Goal: Task Accomplishment & Management: Use online tool/utility

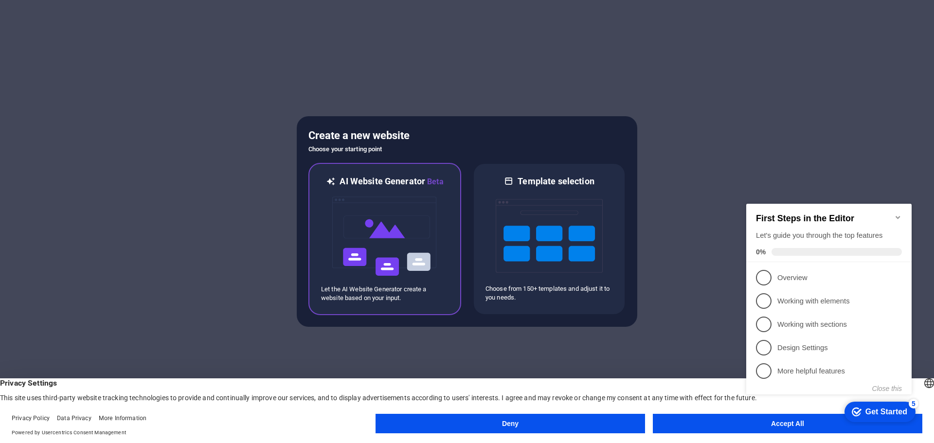
click at [381, 240] on img at bounding box center [384, 236] width 107 height 97
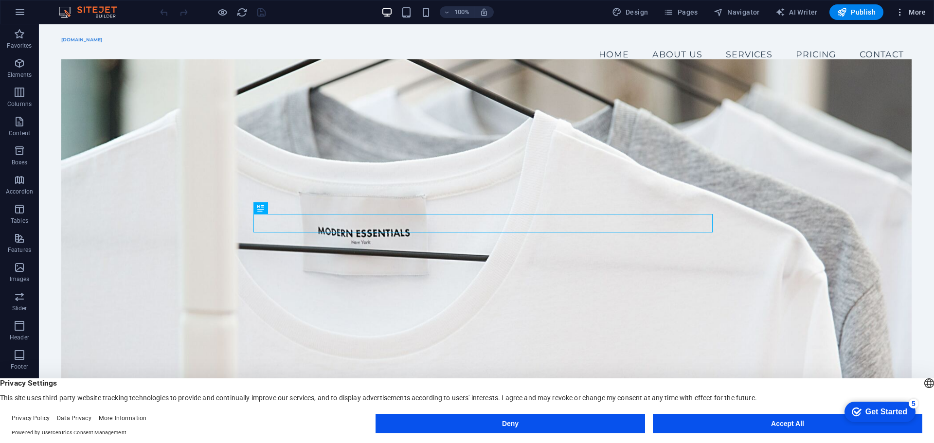
click at [921, 11] on span "More" at bounding box center [910, 12] width 31 height 10
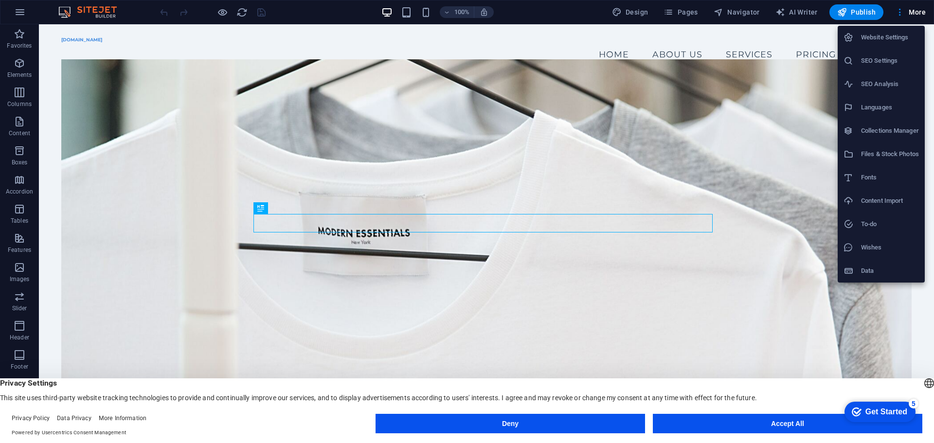
click at [421, 37] on div at bounding box center [467, 221] width 934 height 443
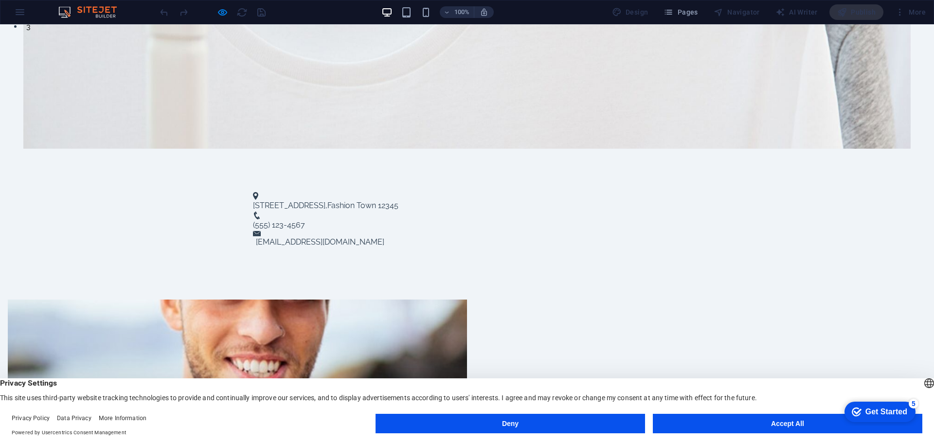
scroll to position [486, 0]
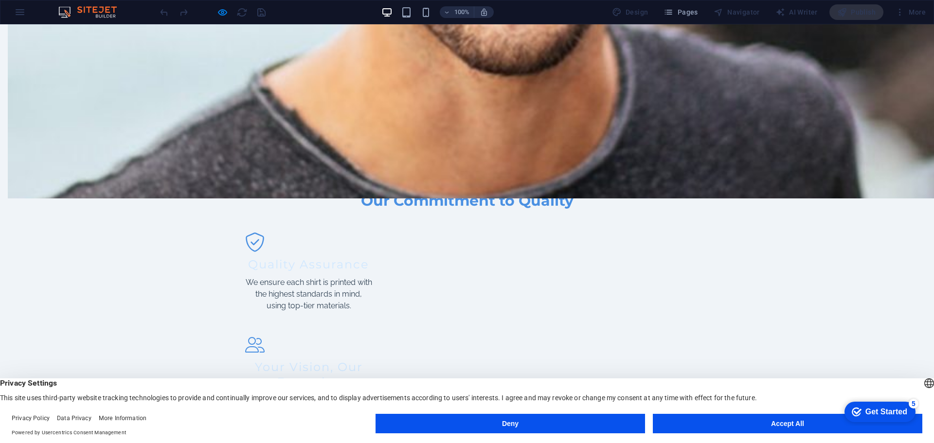
scroll to position [928, 0]
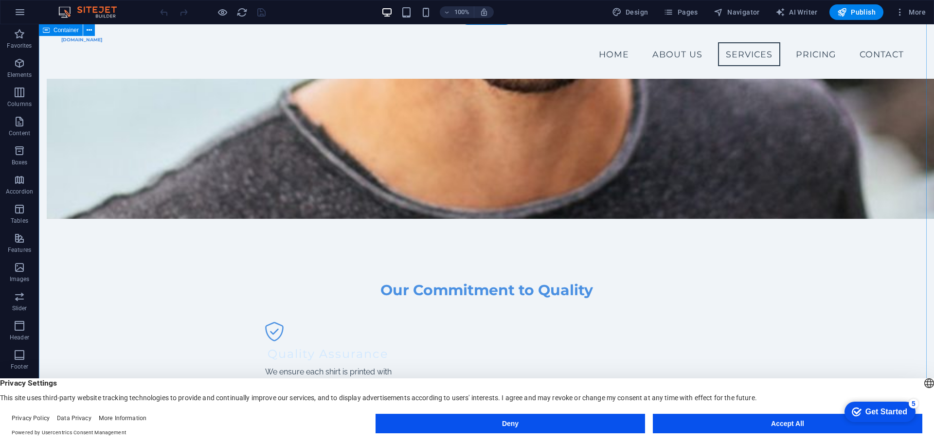
scroll to position [879, 0]
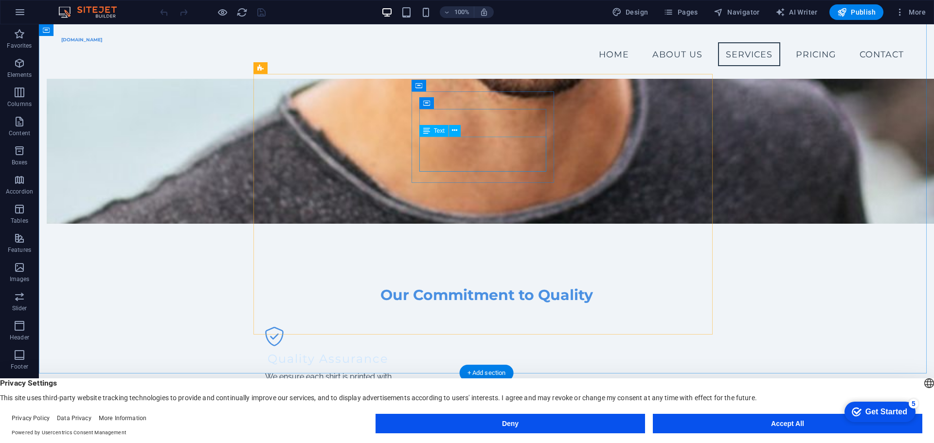
drag, startPoint x: 431, startPoint y: 132, endPoint x: 454, endPoint y: 132, distance: 23.4
click at [454, 132] on div "Text" at bounding box center [443, 131] width 48 height 12
click at [455, 129] on icon at bounding box center [454, 131] width 5 height 10
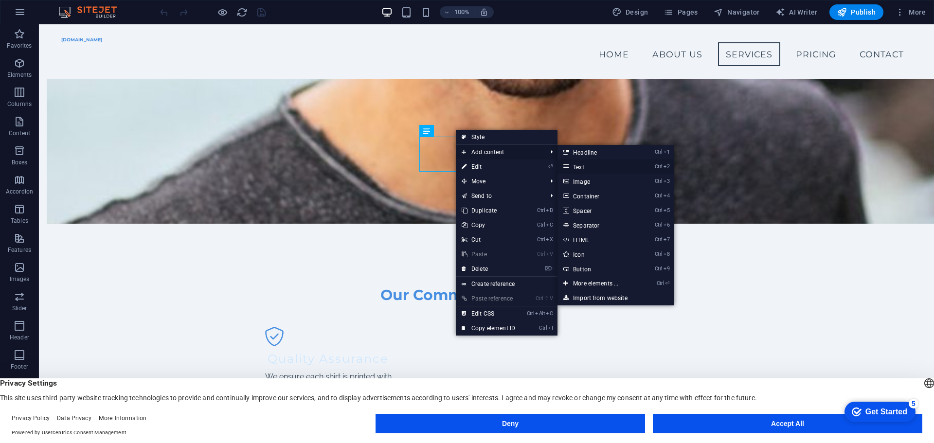
click at [587, 168] on link "Ctrl 2 Text" at bounding box center [598, 167] width 80 height 15
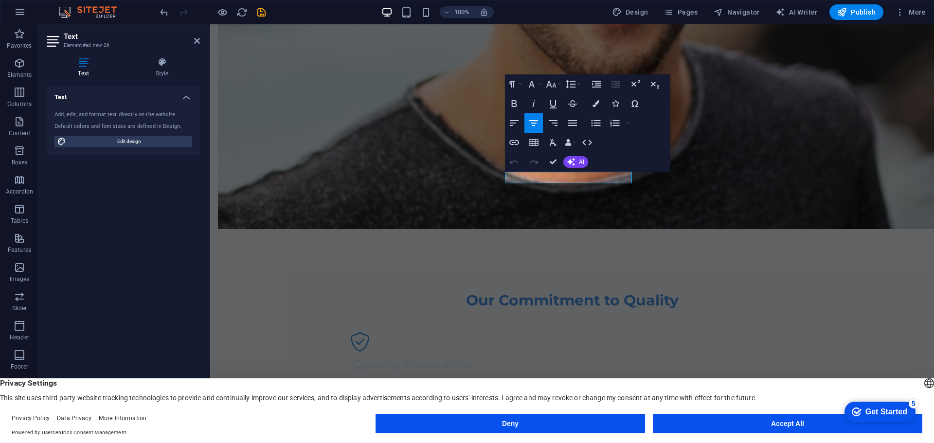
scroll to position [928, 0]
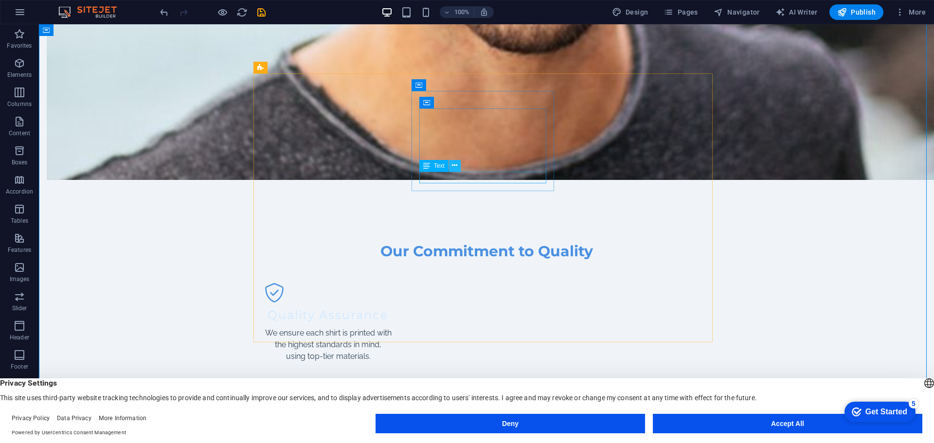
click at [452, 163] on icon at bounding box center [454, 166] width 5 height 10
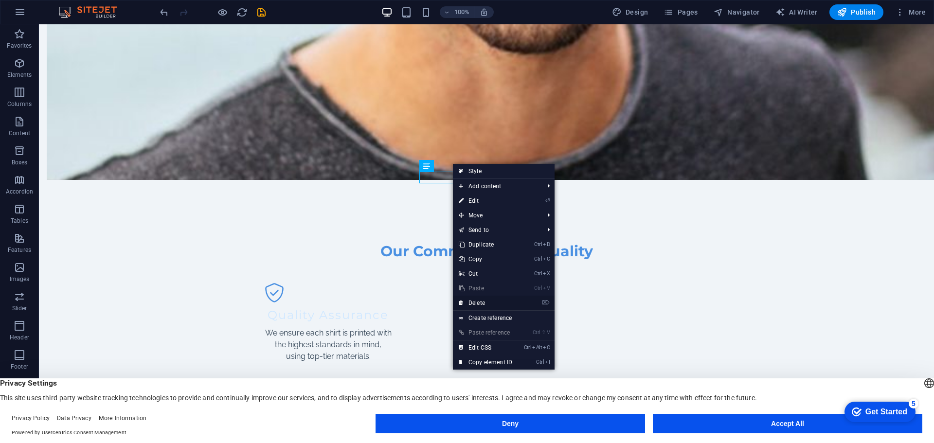
click at [483, 306] on link "⌦ Delete" at bounding box center [485, 303] width 65 height 15
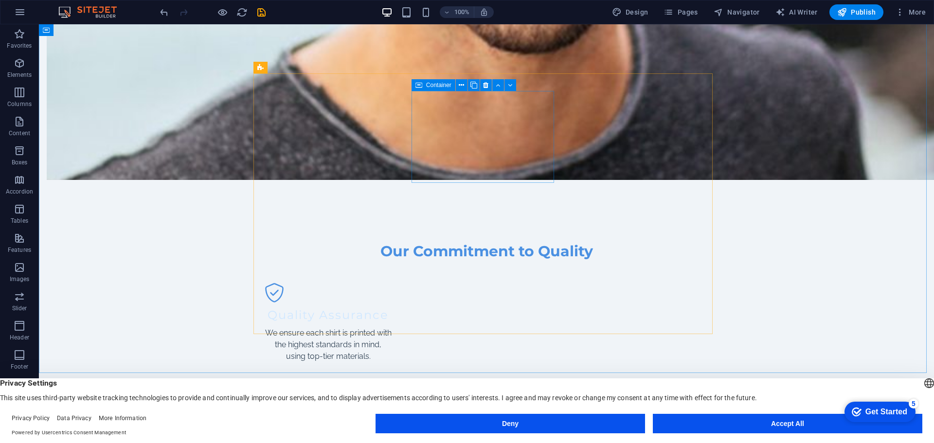
click at [419, 84] on icon at bounding box center [418, 85] width 7 height 12
click at [462, 84] on icon at bounding box center [461, 85] width 5 height 10
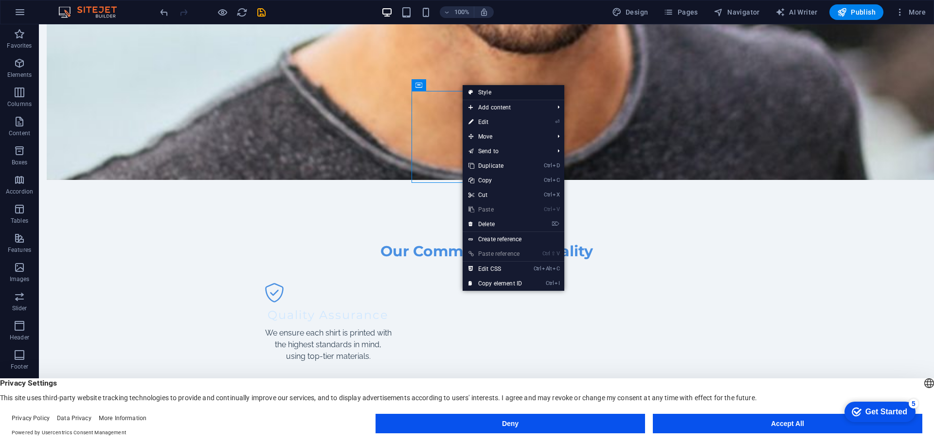
click at [488, 92] on link "Style" at bounding box center [514, 92] width 102 height 15
select select "rem"
select select "preset-boxes-v3-icons-left"
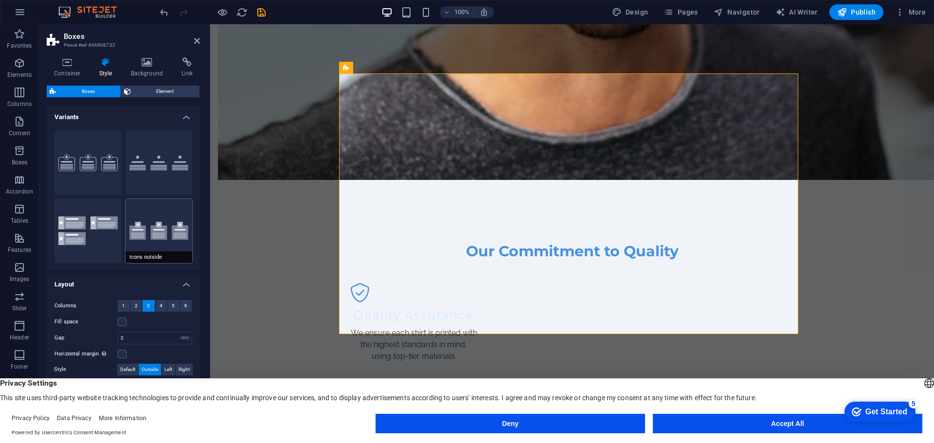
click at [169, 228] on button "Icons outside" at bounding box center [159, 231] width 67 height 64
click at [147, 159] on button "Default" at bounding box center [159, 163] width 67 height 64
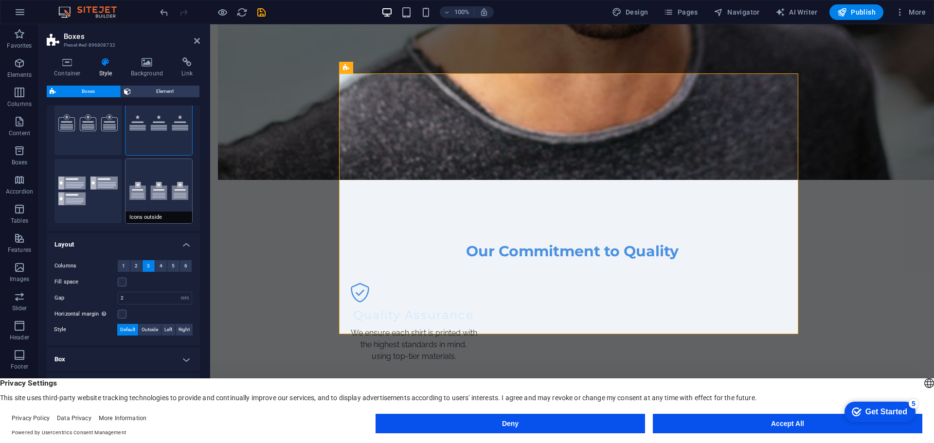
scroll to position [55, 0]
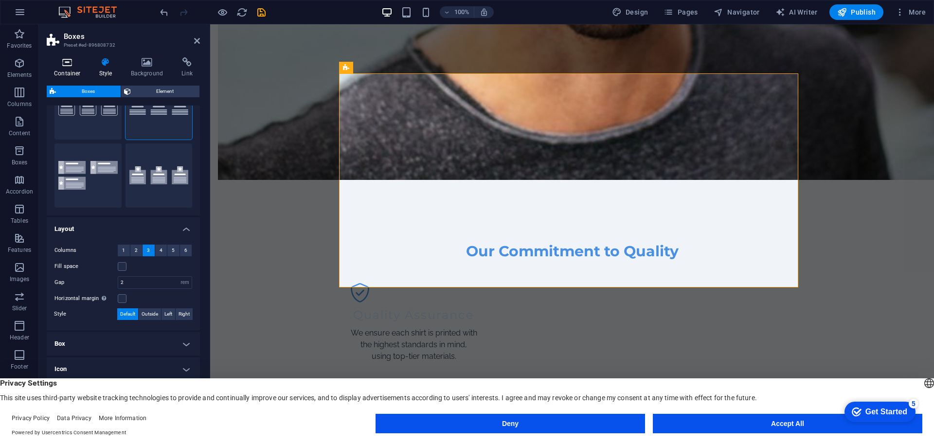
click at [65, 62] on icon at bounding box center [67, 62] width 41 height 10
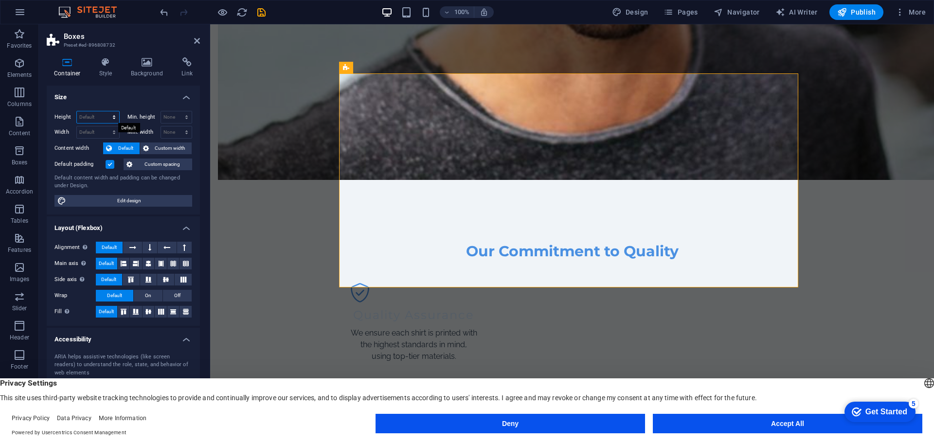
click at [92, 115] on select "Default px rem % vh vw" at bounding box center [98, 117] width 42 height 12
select select "rem"
click at [104, 111] on select "Default px rem % vh vw" at bounding box center [98, 117] width 42 height 12
type input "29.5"
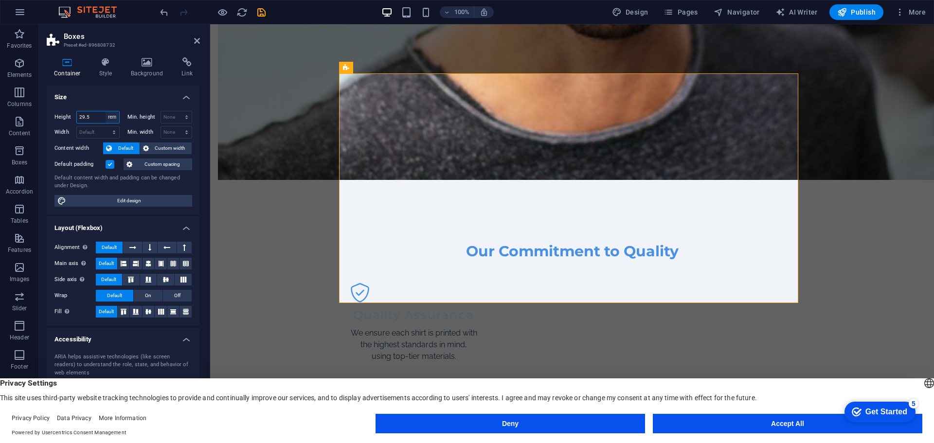
click at [114, 115] on select "Default px rem % vh vw" at bounding box center [113, 117] width 14 height 12
select select "default"
click at [106, 111] on select "Default px rem % vh vw" at bounding box center [113, 117] width 14 height 12
select select "DISABLED_OPTION_VALUE"
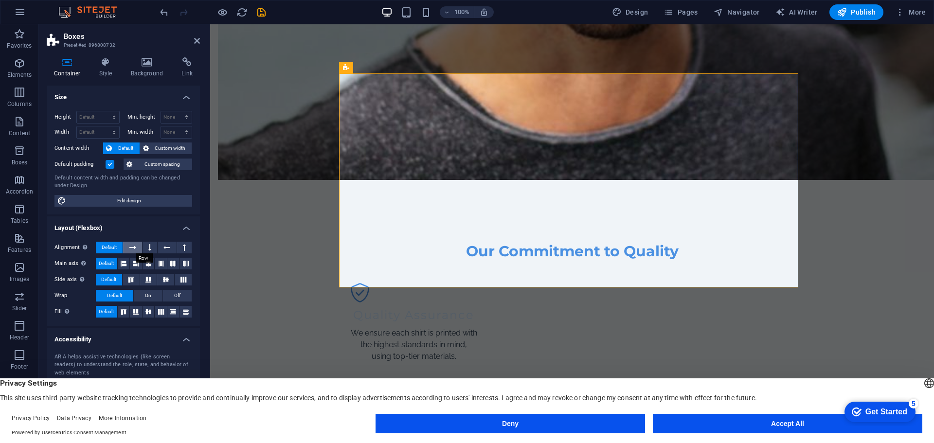
click at [132, 246] on icon at bounding box center [132, 248] width 7 height 12
click at [111, 245] on span "Default" at bounding box center [109, 248] width 15 height 12
click at [136, 261] on icon at bounding box center [136, 264] width 6 height 12
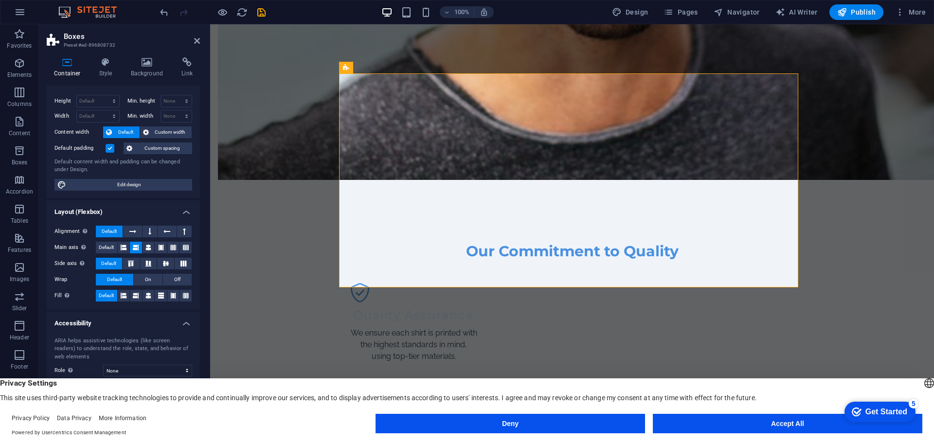
scroll to position [43, 0]
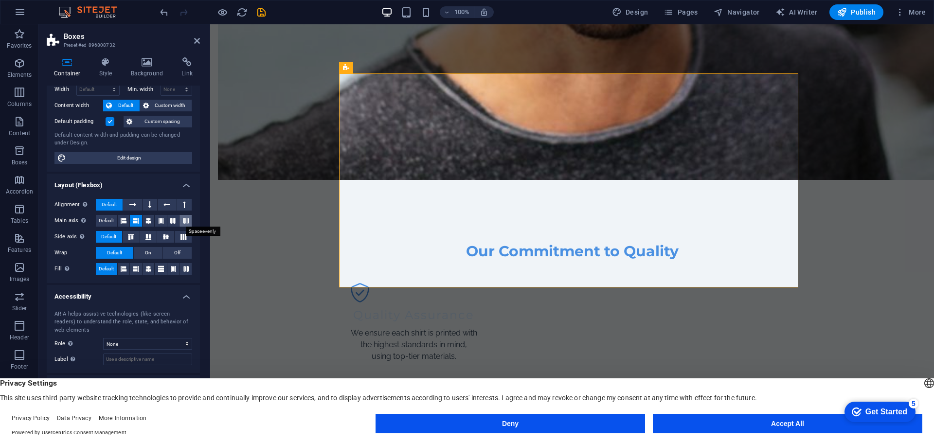
click at [184, 221] on icon at bounding box center [186, 221] width 6 height 12
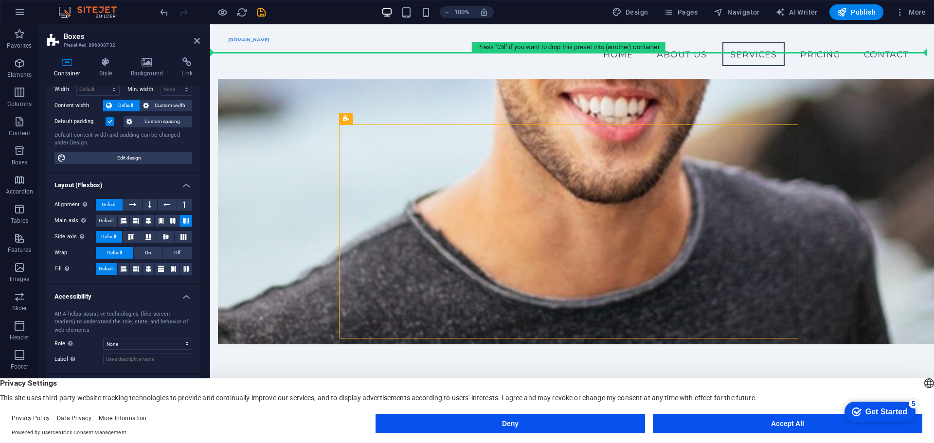
drag, startPoint x: 555, startPoint y: 91, endPoint x: 311, endPoint y: 69, distance: 245.2
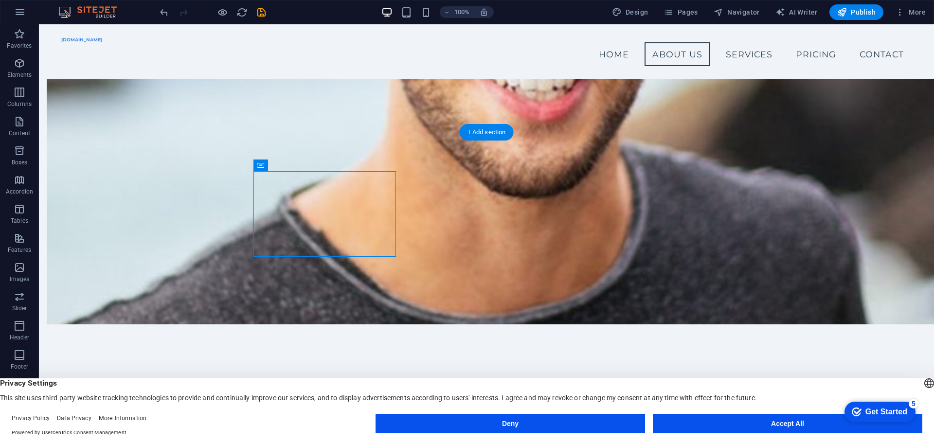
scroll to position [798, 0]
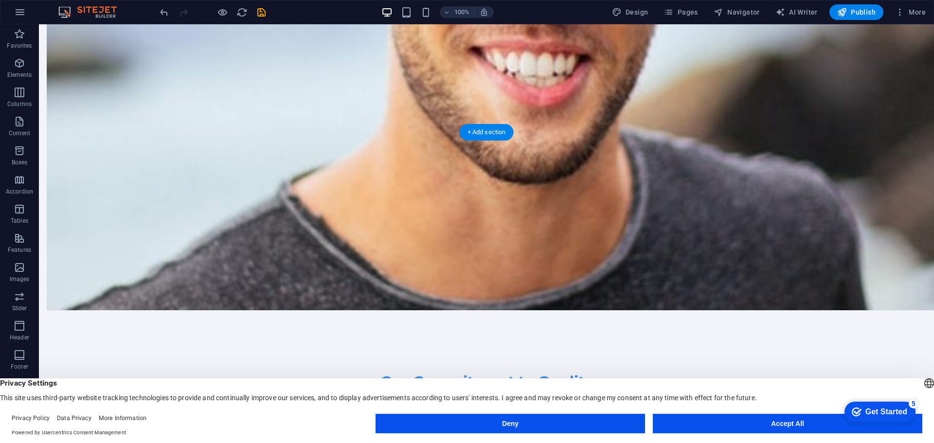
drag, startPoint x: 385, startPoint y: 190, endPoint x: 610, endPoint y: 186, distance: 224.8
click at [481, 131] on div "+ Add section" at bounding box center [487, 132] width 54 height 17
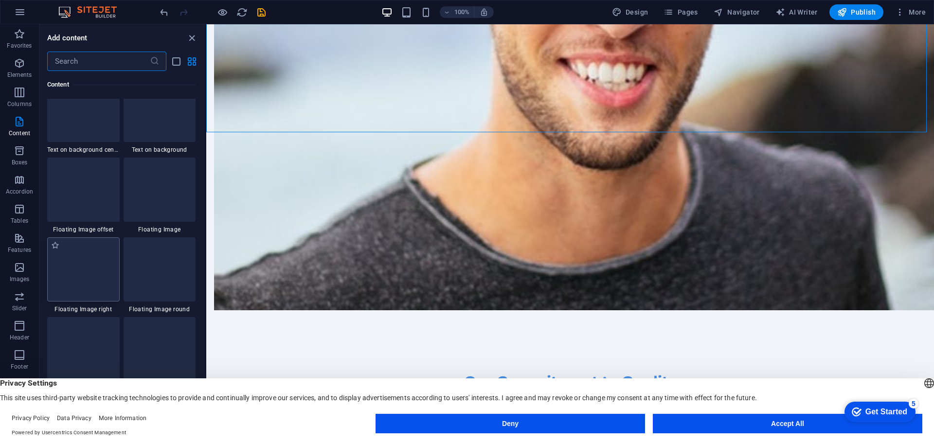
scroll to position [2043, 0]
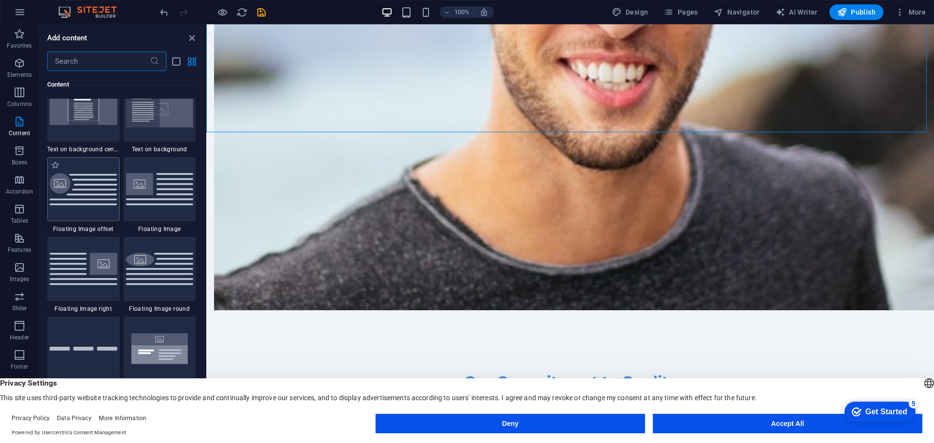
click at [89, 189] on img at bounding box center [84, 189] width 68 height 33
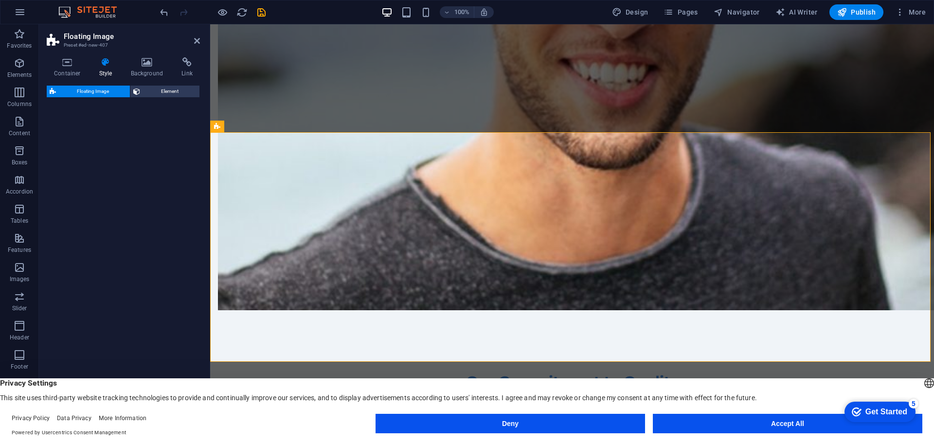
select select "%"
select select "rem"
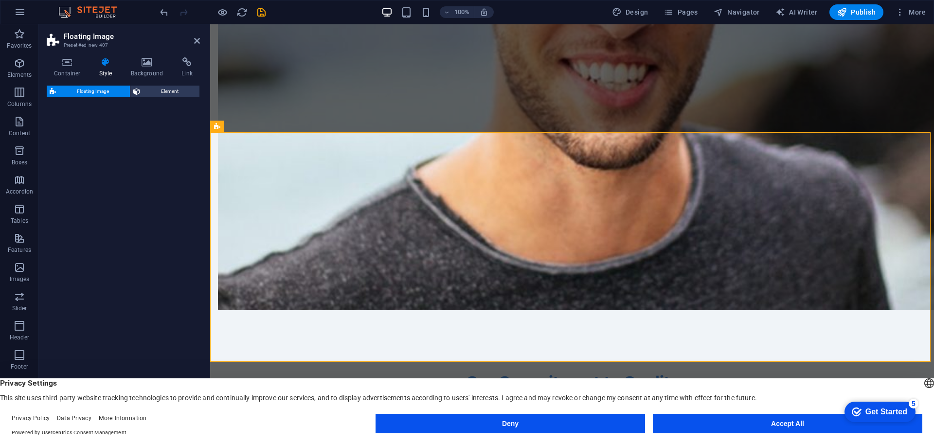
select select "%"
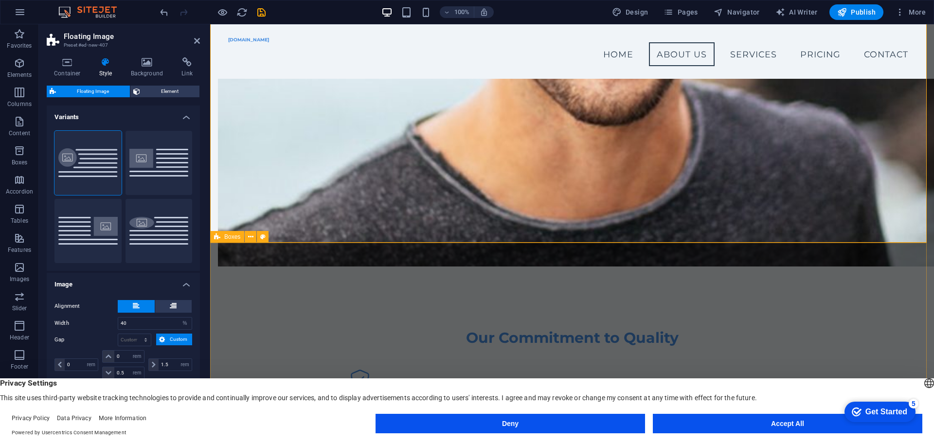
scroll to position [700, 0]
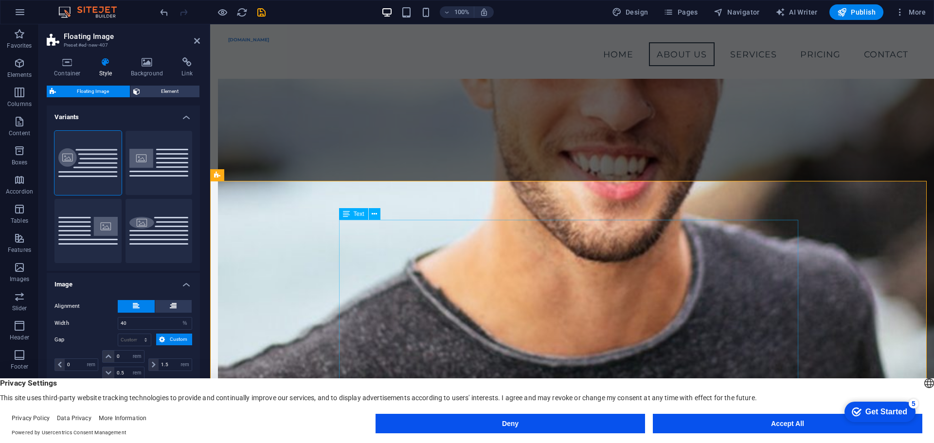
click at [344, 213] on icon at bounding box center [346, 214] width 7 height 12
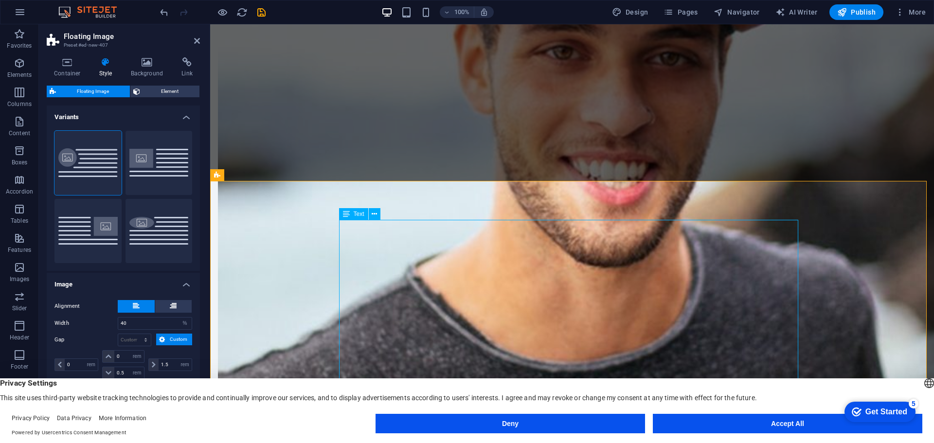
scroll to position [749, 0]
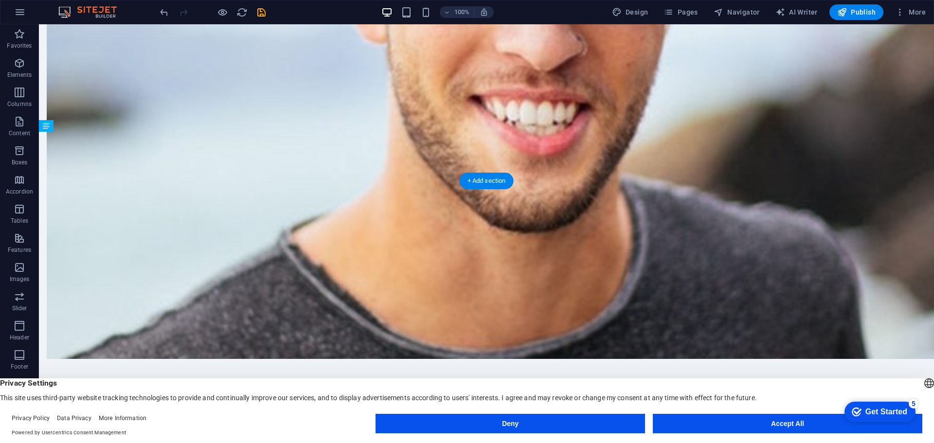
drag, startPoint x: 396, startPoint y: 239, endPoint x: 395, endPoint y: 291, distance: 52.1
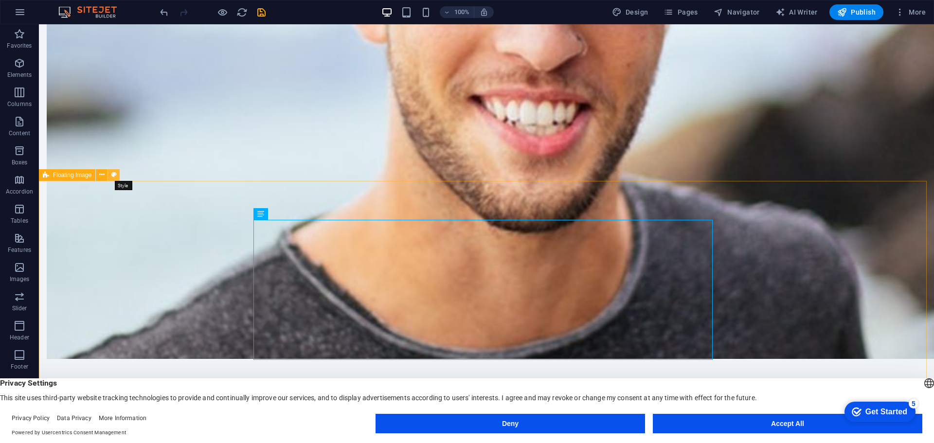
click at [116, 175] on icon at bounding box center [113, 175] width 5 height 10
select select "%"
select select "rem"
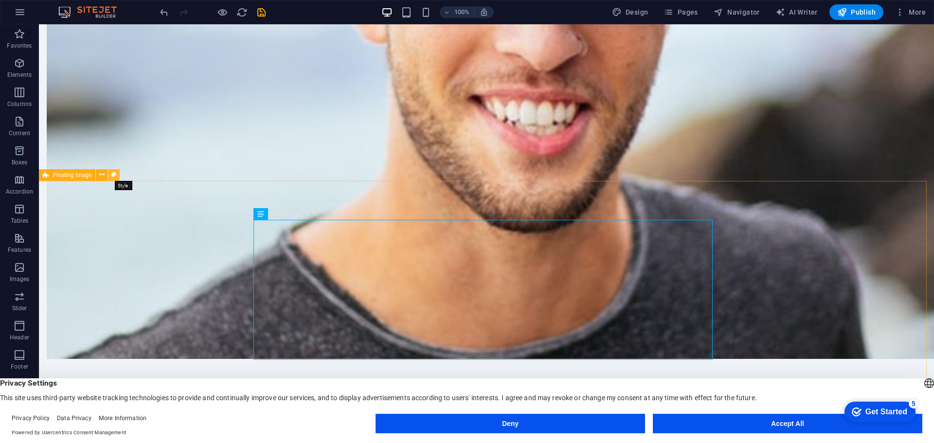
select select "rem"
select select "%"
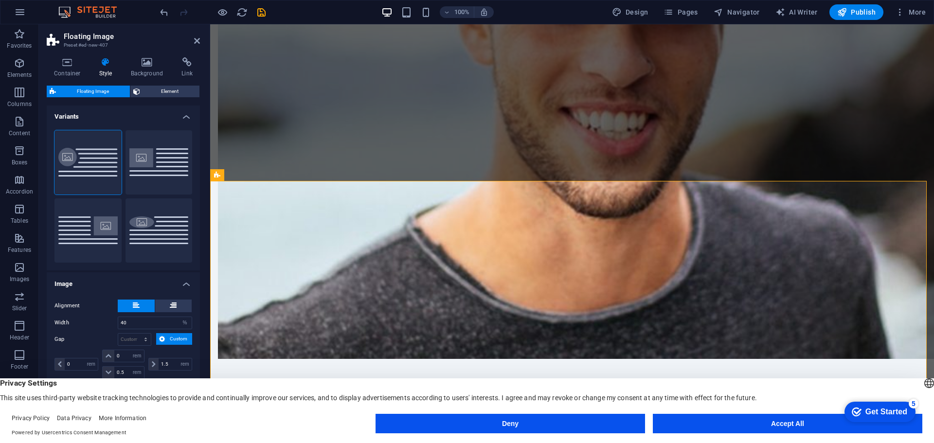
scroll to position [0, 0]
click at [196, 38] on icon at bounding box center [197, 41] width 6 height 8
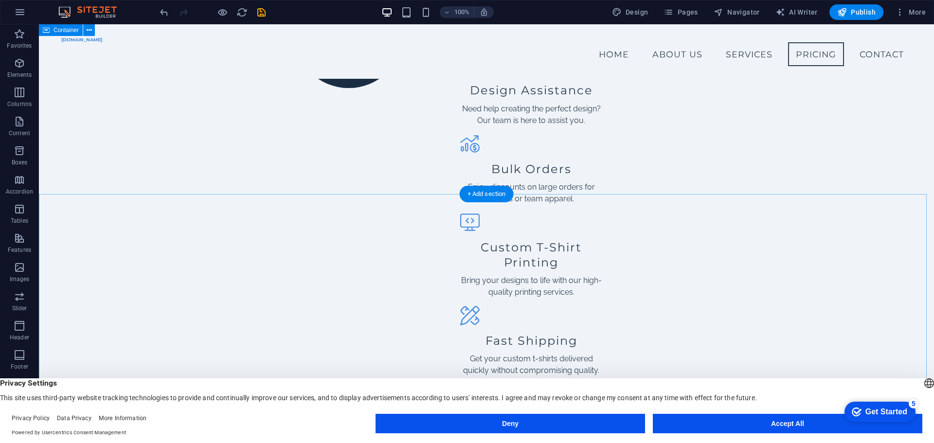
scroll to position [1768, 0]
click at [90, 137] on icon at bounding box center [89, 139] width 5 height 10
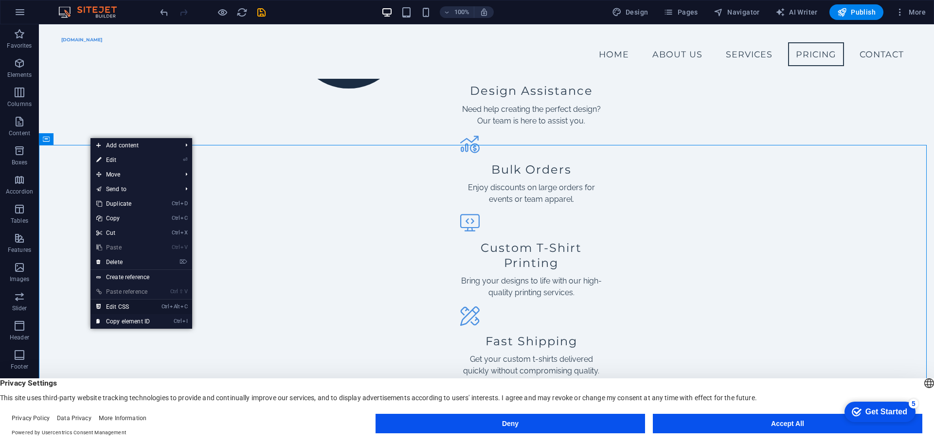
click at [175, 306] on icon "Alt" at bounding box center [175, 307] width 10 height 6
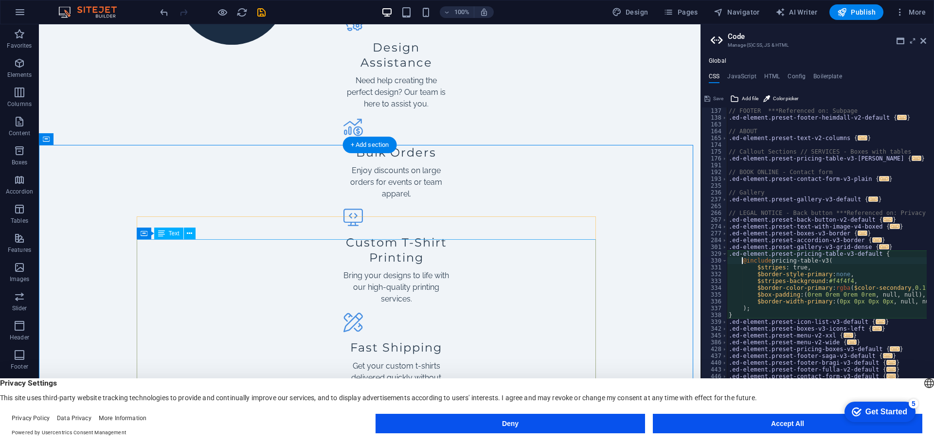
scroll to position [96, 0]
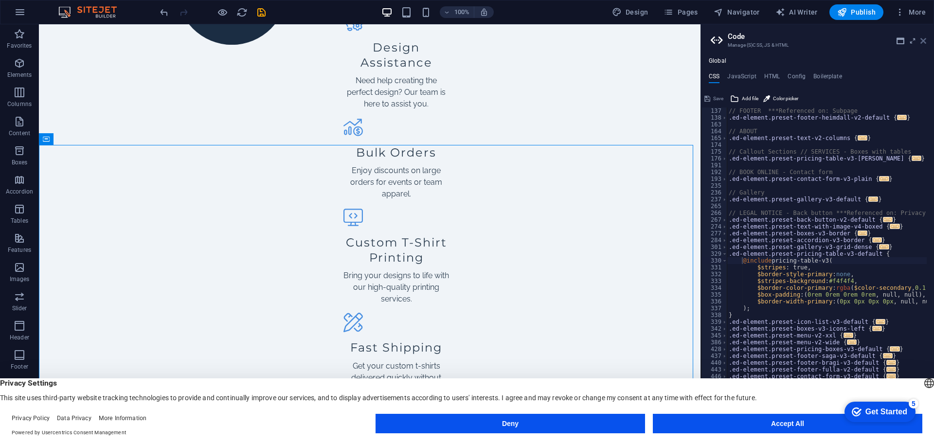
click at [922, 40] on icon at bounding box center [923, 41] width 6 height 8
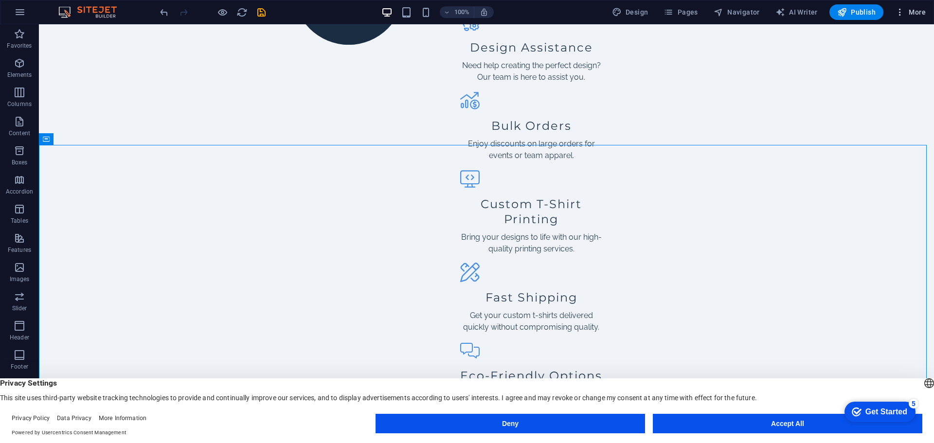
click at [921, 13] on span "More" at bounding box center [910, 12] width 31 height 10
